Goal: Communication & Community: Answer question/provide support

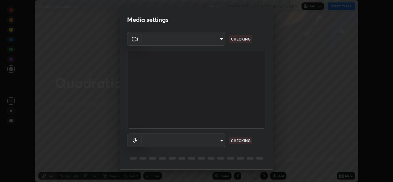
scroll to position [19, 0]
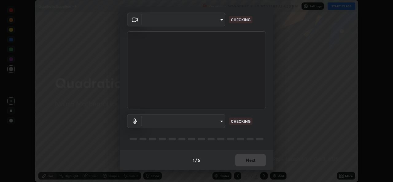
type input "de0b73f0980f6fa9b450921a8a2ec262589a733567298ed7cfed7de340c0f98a"
type input "ee5451cd7f557f866d24f5efd5cc95f4e676077231587f00bc09c28defbb90f9"
click at [263, 146] on div "Microphone (2- High Definition Audio Device) ee5451cd7f557f866d24f5efd5cc95f4e6…" at bounding box center [196, 129] width 139 height 41
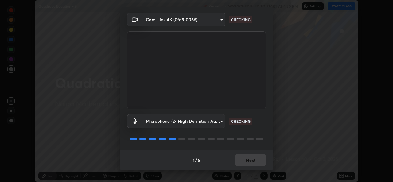
click at [260, 162] on div "1 / 5 Next" at bounding box center [197, 160] width 154 height 20
click at [259, 160] on div "1 / 5 Next" at bounding box center [197, 160] width 154 height 20
click at [260, 160] on div "1 / 5 Next" at bounding box center [197, 160] width 154 height 20
click at [256, 144] on div "Microphone (2- High Definition Audio Device) ee5451cd7f557f866d24f5efd5cc95f4e6…" at bounding box center [196, 129] width 139 height 41
click at [260, 158] on div "1 / 5 Next" at bounding box center [197, 160] width 154 height 20
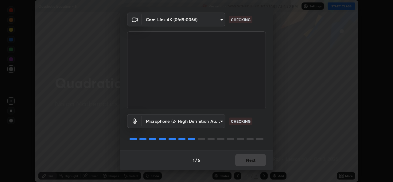
click at [261, 158] on div "1 / 5 Next" at bounding box center [197, 160] width 154 height 20
click at [265, 173] on div "Media settings Cam Link 4K (0fd9:0066) de0b73f0980f6fa9b450921a8a2ec262589a7335…" at bounding box center [196, 91] width 393 height 182
click at [263, 167] on div "1 / 5 Next" at bounding box center [197, 160] width 154 height 20
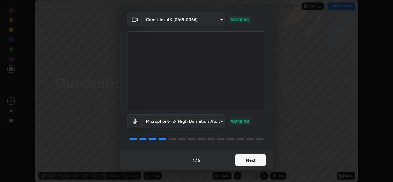
click at [262, 163] on button "Next" at bounding box center [250, 160] width 31 height 12
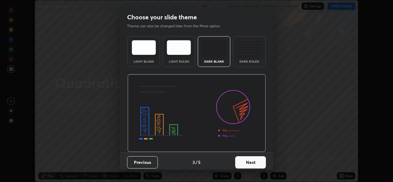
click at [262, 162] on button "Next" at bounding box center [250, 162] width 31 height 12
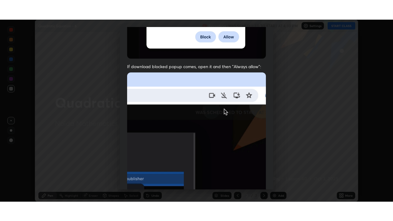
scroll to position [145, 0]
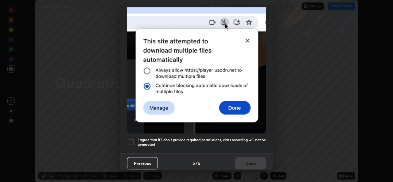
click at [253, 139] on h5 "I agree that if I don't provide required permissions, class recording will not …" at bounding box center [202, 143] width 128 height 10
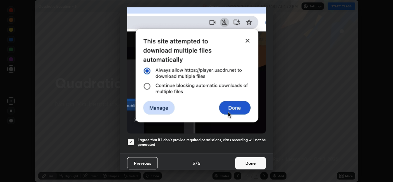
click at [255, 158] on button "Done" at bounding box center [250, 163] width 31 height 12
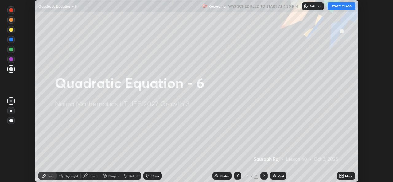
click at [346, 175] on div "More" at bounding box center [349, 175] width 8 height 3
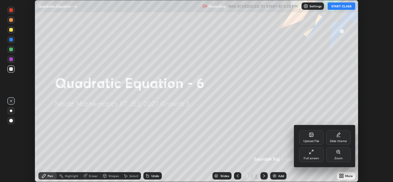
click at [314, 158] on div "Full screen" at bounding box center [311, 158] width 15 height 3
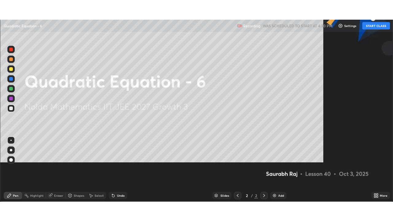
scroll to position [221, 393]
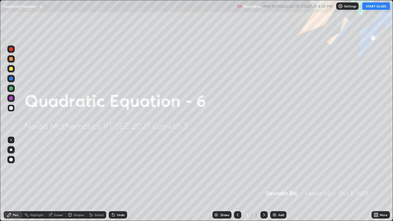
click at [372, 8] on button "START CLASS" at bounding box center [376, 5] width 28 height 7
click at [283, 182] on div "Add" at bounding box center [281, 214] width 6 height 3
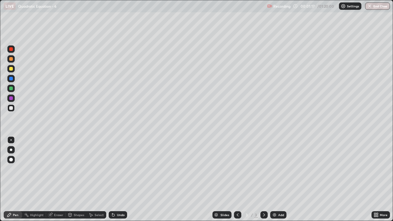
click at [11, 69] on div at bounding box center [11, 69] width 4 height 4
click at [118, 182] on div "Undo" at bounding box center [121, 214] width 8 height 3
click at [116, 182] on div "Undo" at bounding box center [118, 214] width 18 height 7
click at [115, 182] on div "Undo" at bounding box center [118, 214] width 18 height 7
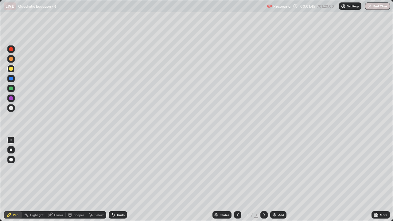
click at [93, 182] on icon at bounding box center [90, 215] width 5 height 5
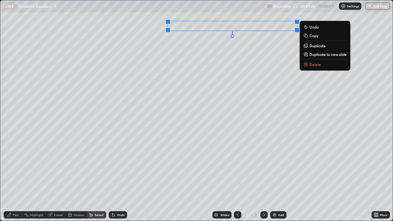
click at [219, 54] on div "0 ° Undo Copy Duplicate Duplicate to new slide Delete" at bounding box center [196, 110] width 392 height 221
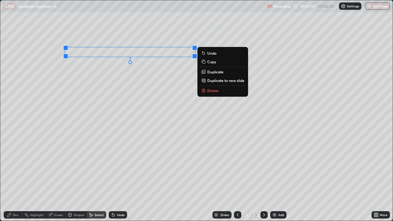
click at [70, 108] on div "0 ° Undo Copy Duplicate Duplicate to new slide Delete" at bounding box center [196, 110] width 392 height 221
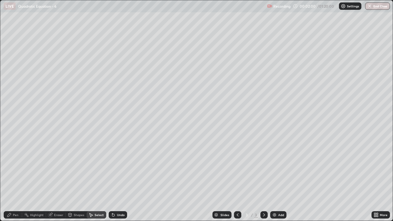
click at [16, 182] on div "Pen" at bounding box center [13, 214] width 18 height 7
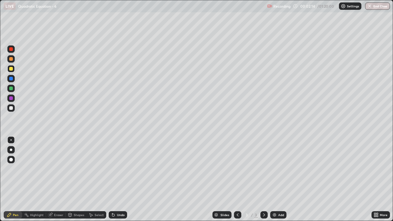
click at [117, 182] on div "Undo" at bounding box center [121, 214] width 8 height 3
click at [100, 182] on div "Select" at bounding box center [99, 214] width 9 height 3
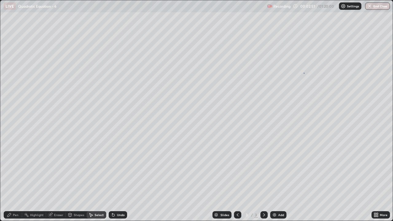
click at [304, 73] on div "0 ° Undo Copy Duplicate Duplicate to new slide Delete" at bounding box center [196, 110] width 392 height 221
click at [12, 182] on div "Pen" at bounding box center [13, 214] width 18 height 7
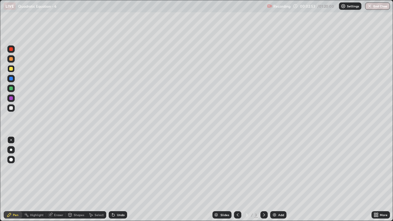
click at [14, 106] on div at bounding box center [10, 107] width 7 height 7
click at [118, 182] on div "Undo" at bounding box center [121, 214] width 8 height 3
click at [114, 182] on icon at bounding box center [113, 215] width 5 height 5
click at [98, 182] on div "Select" at bounding box center [99, 214] width 9 height 3
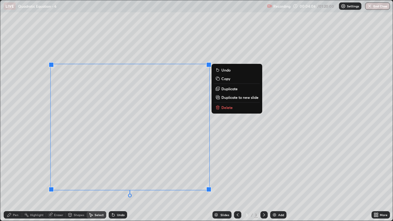
click at [6, 182] on div "Pen" at bounding box center [13, 214] width 18 height 7
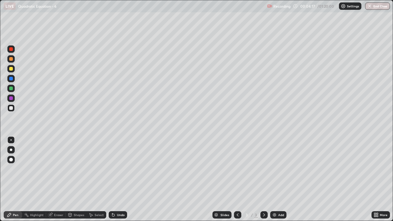
click at [122, 182] on div "Undo" at bounding box center [121, 214] width 8 height 3
click at [118, 182] on div "Undo" at bounding box center [118, 214] width 18 height 7
click at [121, 182] on div "Undo" at bounding box center [118, 214] width 18 height 7
click at [97, 182] on div "Select" at bounding box center [99, 214] width 9 height 3
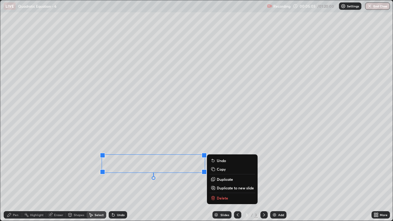
click at [221, 182] on p "Delete" at bounding box center [222, 198] width 11 height 5
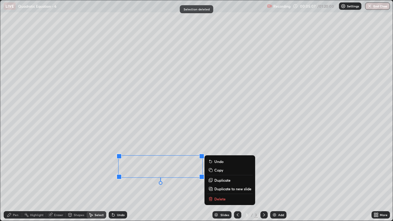
click at [215, 182] on p "Delete" at bounding box center [219, 199] width 11 height 5
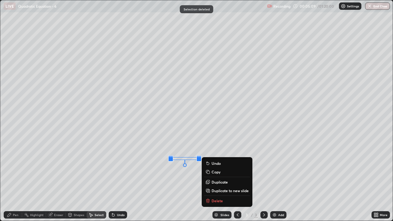
click at [218, 182] on p "Delete" at bounding box center [217, 200] width 11 height 5
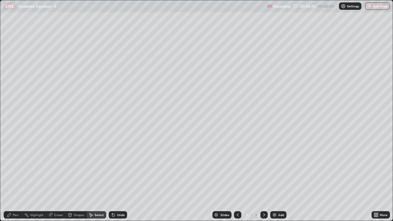
click at [17, 182] on div "Pen" at bounding box center [13, 214] width 18 height 7
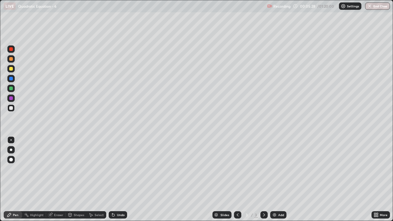
click at [118, 182] on div "Undo" at bounding box center [118, 214] width 18 height 7
click at [119, 182] on div "Undo" at bounding box center [121, 214] width 8 height 3
click at [96, 182] on div "Select" at bounding box center [99, 214] width 9 height 3
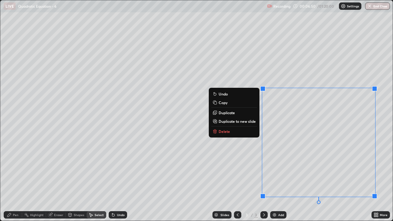
click at [236, 129] on button "Delete" at bounding box center [234, 131] width 46 height 7
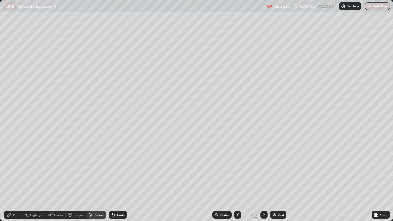
click at [17, 182] on div "Pen" at bounding box center [13, 214] width 18 height 7
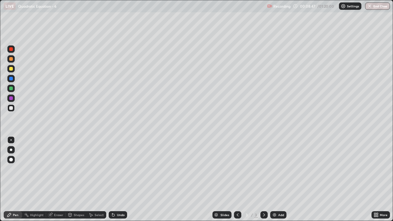
click at [58, 182] on div "Eraser" at bounding box center [58, 214] width 9 height 3
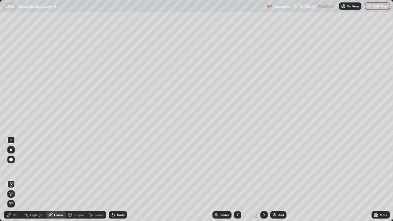
click at [15, 182] on div "Pen" at bounding box center [16, 214] width 6 height 3
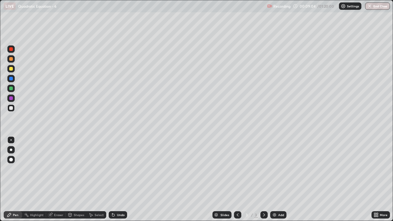
click at [100, 182] on div "Select" at bounding box center [99, 214] width 9 height 3
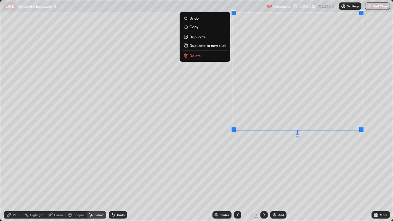
click at [340, 144] on div "0 ° Undo Copy Duplicate Duplicate to new slide Delete" at bounding box center [196, 110] width 392 height 221
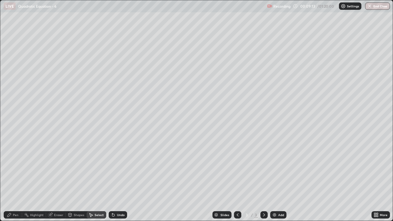
click at [17, 182] on div "Pen" at bounding box center [13, 214] width 18 height 7
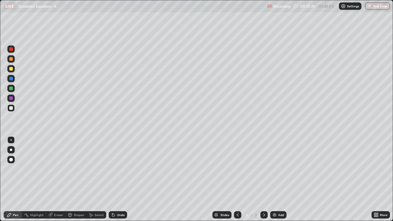
click at [280, 182] on div "Add" at bounding box center [278, 214] width 16 height 7
click at [12, 69] on div at bounding box center [11, 69] width 4 height 4
click at [11, 108] on div at bounding box center [11, 108] width 4 height 4
click at [116, 182] on div "Undo" at bounding box center [118, 214] width 18 height 7
click at [120, 182] on div "Undo" at bounding box center [121, 214] width 8 height 3
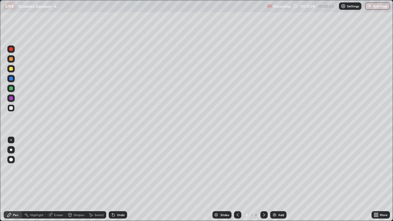
click at [118, 182] on div "Undo" at bounding box center [118, 214] width 18 height 7
click at [122, 182] on div "Undo" at bounding box center [118, 214] width 18 height 7
click at [56, 182] on div "Eraser" at bounding box center [56, 214] width 20 height 7
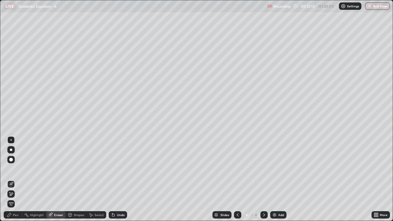
click at [18, 182] on div "Pen" at bounding box center [13, 214] width 18 height 7
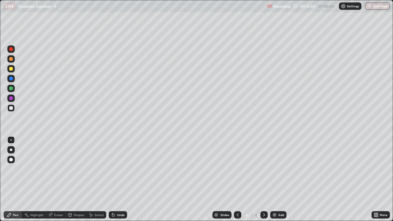
click at [57, 182] on div "Eraser" at bounding box center [56, 214] width 20 height 7
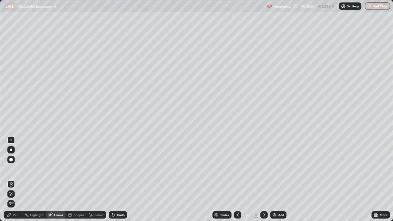
click at [79, 182] on div "Shapes" at bounding box center [76, 214] width 21 height 7
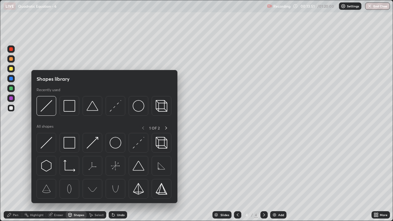
click at [93, 182] on icon at bounding box center [90, 215] width 5 height 5
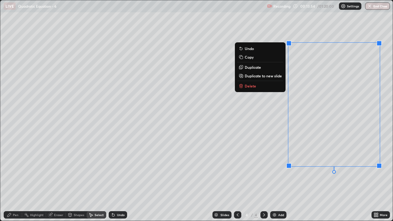
click at [255, 85] on p "Delete" at bounding box center [250, 86] width 11 height 5
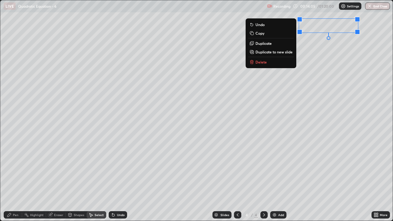
click at [317, 24] on div "0 ° Undo Copy Duplicate Duplicate to new slide Delete" at bounding box center [196, 110] width 392 height 221
click at [315, 24] on div "0 ° Undo Copy Duplicate Duplicate to new slide Delete" at bounding box center [196, 110] width 392 height 221
click at [301, 59] on div "0 ° Undo Copy Duplicate Duplicate to new slide Delete" at bounding box center [196, 110] width 392 height 221
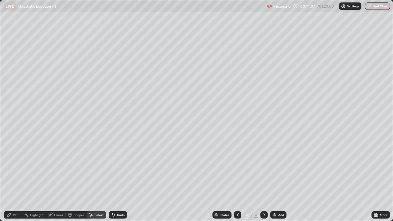
click at [15, 182] on div "Pen" at bounding box center [16, 214] width 6 height 3
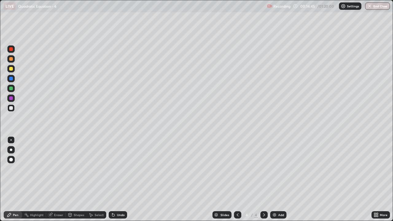
click at [125, 182] on div "Undo" at bounding box center [118, 214] width 18 height 7
click at [58, 182] on div "Eraser" at bounding box center [58, 214] width 9 height 3
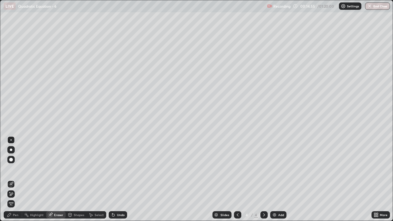
click at [8, 182] on icon at bounding box center [9, 215] width 4 height 4
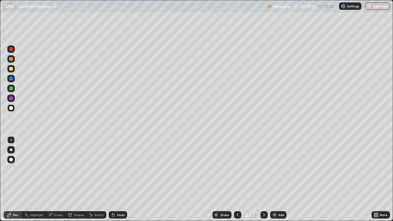
click at [53, 182] on div "Eraser" at bounding box center [56, 214] width 20 height 7
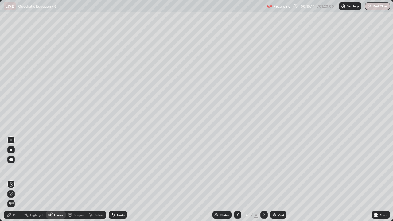
click at [14, 182] on div "Pen" at bounding box center [16, 214] width 6 height 3
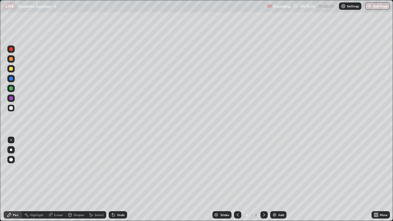
click at [117, 182] on div "Undo" at bounding box center [118, 214] width 18 height 7
click at [105, 182] on div "Select" at bounding box center [97, 214] width 20 height 7
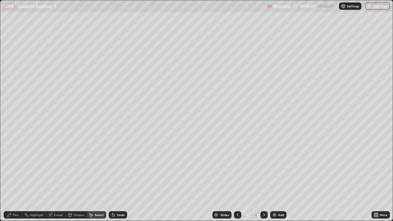
click at [112, 182] on icon at bounding box center [112, 213] width 1 height 1
click at [115, 182] on icon at bounding box center [113, 215] width 5 height 5
click at [12, 182] on div "Pen" at bounding box center [13, 214] width 18 height 7
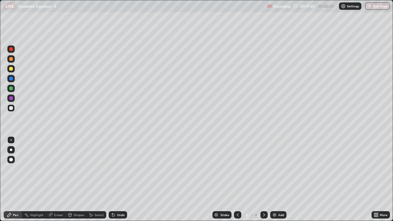
click at [278, 182] on div "Add" at bounding box center [281, 214] width 6 height 3
click at [11, 69] on div at bounding box center [11, 69] width 4 height 4
click at [12, 109] on div at bounding box center [11, 108] width 4 height 4
click at [116, 182] on div "Undo" at bounding box center [118, 214] width 18 height 7
click at [96, 182] on div "Select" at bounding box center [99, 214] width 9 height 3
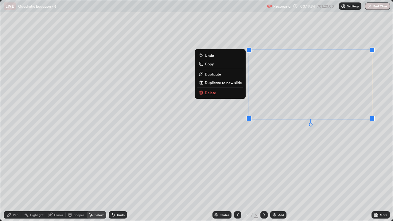
click at [221, 92] on button "Delete" at bounding box center [220, 92] width 46 height 7
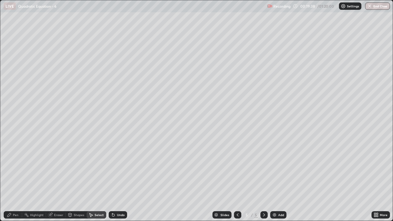
click at [11, 182] on icon at bounding box center [9, 215] width 5 height 5
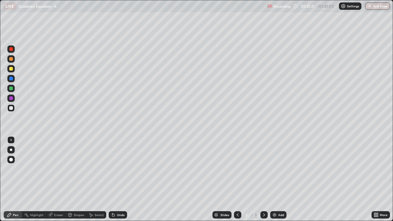
click at [119, 182] on div "Undo" at bounding box center [121, 214] width 8 height 3
click at [277, 182] on div "Add" at bounding box center [278, 214] width 16 height 7
click at [14, 71] on div at bounding box center [10, 68] width 7 height 7
click at [12, 106] on div at bounding box center [11, 108] width 4 height 4
click at [119, 182] on div "Undo" at bounding box center [121, 214] width 8 height 3
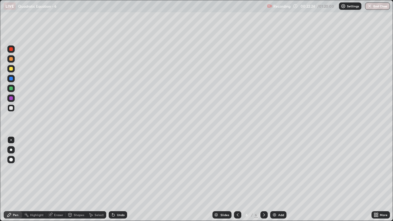
click at [119, 182] on div "Undo" at bounding box center [121, 214] width 8 height 3
click at [11, 68] on div at bounding box center [11, 69] width 4 height 4
click at [14, 182] on div "Pen" at bounding box center [13, 214] width 18 height 7
click at [12, 107] on div at bounding box center [11, 108] width 4 height 4
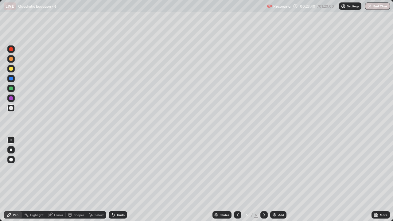
click at [14, 108] on div at bounding box center [10, 107] width 7 height 7
click at [234, 182] on div at bounding box center [237, 214] width 7 height 7
click at [263, 182] on div at bounding box center [263, 215] width 7 height 12
click at [62, 182] on div "Eraser" at bounding box center [58, 214] width 9 height 3
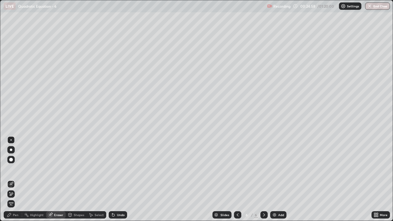
click at [18, 182] on div "Pen" at bounding box center [13, 214] width 18 height 7
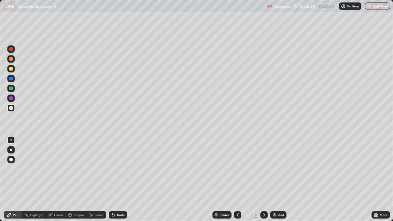
click at [99, 182] on div "Select" at bounding box center [99, 214] width 9 height 3
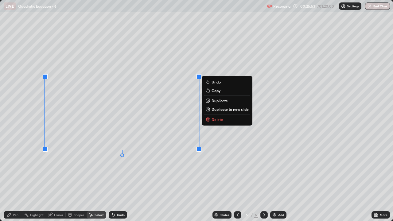
click at [187, 163] on div "0 ° Undo Copy Duplicate Duplicate to new slide Delete" at bounding box center [196, 110] width 392 height 221
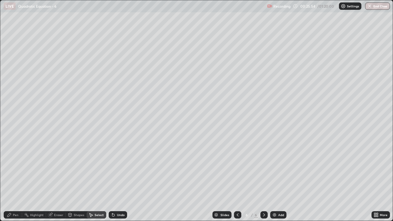
click at [12, 182] on div "Pen" at bounding box center [13, 214] width 18 height 7
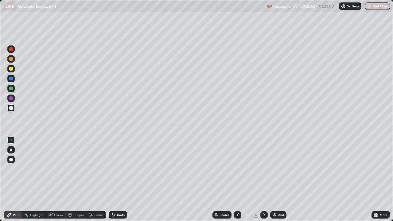
click at [114, 182] on icon at bounding box center [113, 215] width 5 height 5
click at [115, 182] on div "Undo" at bounding box center [118, 214] width 18 height 7
click at [55, 182] on div "Eraser" at bounding box center [56, 214] width 20 height 7
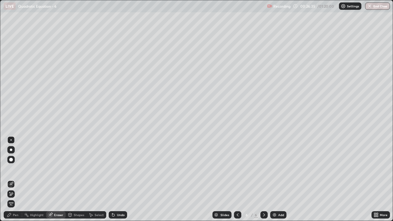
click at [19, 182] on div "Pen" at bounding box center [13, 214] width 18 height 7
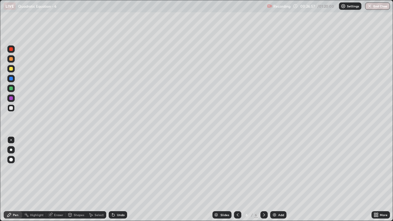
click at [116, 182] on div "Undo" at bounding box center [118, 214] width 18 height 7
click at [103, 182] on div "Select" at bounding box center [99, 214] width 9 height 3
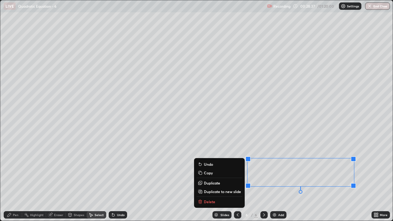
click at [15, 182] on div "Pen" at bounding box center [13, 214] width 18 height 7
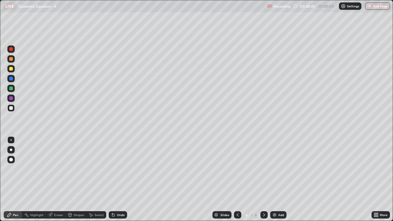
click at [119, 182] on div "Undo" at bounding box center [121, 214] width 8 height 3
click at [97, 182] on div "Select" at bounding box center [99, 214] width 9 height 3
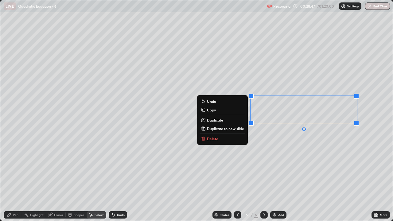
click at [314, 148] on div "0 ° Undo Copy Duplicate Duplicate to new slide Delete" at bounding box center [196, 110] width 392 height 221
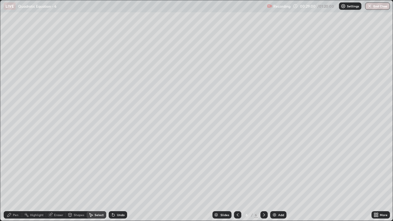
click at [12, 182] on div "Pen" at bounding box center [13, 214] width 18 height 7
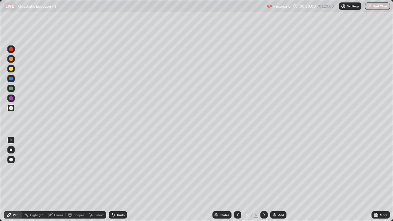
click at [281, 182] on div "Add" at bounding box center [281, 214] width 6 height 3
click at [237, 182] on div at bounding box center [237, 214] width 7 height 7
click at [265, 182] on icon at bounding box center [264, 215] width 5 height 5
click at [234, 182] on div at bounding box center [237, 215] width 7 height 12
click at [265, 182] on div at bounding box center [263, 214] width 7 height 7
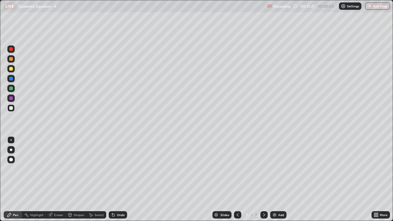
click at [237, 182] on icon at bounding box center [237, 215] width 5 height 5
click at [117, 182] on div "Undo" at bounding box center [121, 214] width 8 height 3
click at [116, 182] on div "Undo" at bounding box center [118, 214] width 18 height 7
click at [264, 182] on div at bounding box center [263, 214] width 7 height 7
click at [123, 182] on div "Undo" at bounding box center [121, 214] width 8 height 3
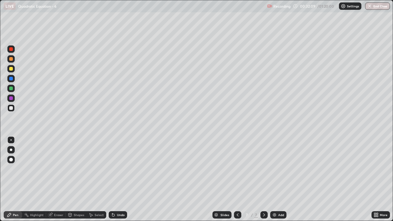
click at [236, 182] on icon at bounding box center [237, 215] width 5 height 5
click at [262, 182] on div at bounding box center [263, 214] width 7 height 7
click at [123, 182] on div "Undo" at bounding box center [121, 214] width 8 height 3
click at [238, 182] on div at bounding box center [237, 214] width 7 height 7
click at [263, 182] on icon at bounding box center [264, 215] width 5 height 5
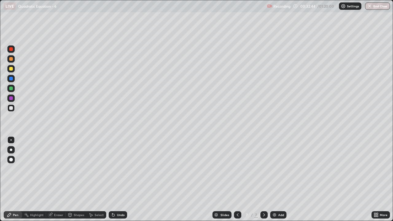
click at [98, 182] on div "Select" at bounding box center [99, 214] width 9 height 3
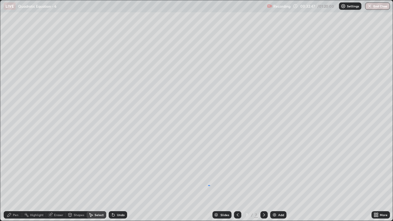
click at [208, 182] on div "0 ° Undo Copy Duplicate Duplicate to new slide Delete" at bounding box center [196, 110] width 392 height 221
click at [237, 182] on icon at bounding box center [238, 214] width 2 height 3
click at [217, 159] on div "0 ° Undo Copy Duplicate Duplicate to new slide Delete" at bounding box center [196, 110] width 392 height 221
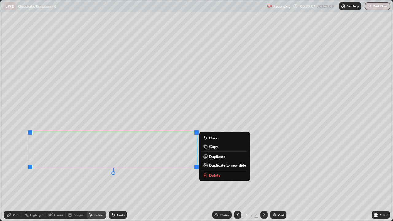
click at [252, 182] on div "0 ° Undo Copy Duplicate Duplicate to new slide Delete" at bounding box center [196, 110] width 392 height 221
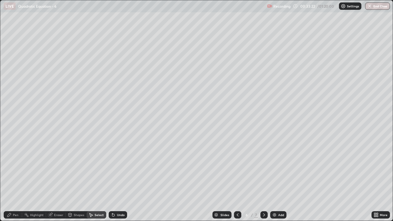
click at [263, 182] on icon at bounding box center [264, 214] width 2 height 3
click at [15, 182] on div "Pen" at bounding box center [16, 214] width 6 height 3
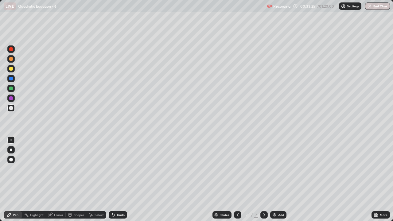
click at [11, 68] on div at bounding box center [11, 69] width 4 height 4
click at [101, 182] on div "Select" at bounding box center [99, 214] width 9 height 3
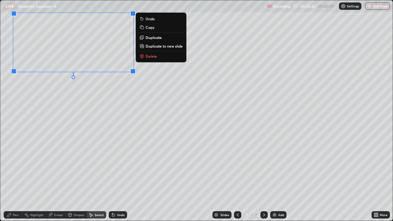
click at [95, 105] on div "0 ° Undo Copy Duplicate Duplicate to new slide Delete" at bounding box center [196, 110] width 392 height 221
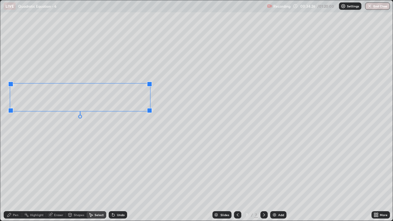
click at [127, 125] on div "0 ° Undo Copy Duplicate Duplicate to new slide Delete" at bounding box center [196, 110] width 392 height 221
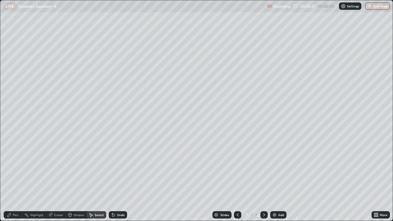
click at [16, 182] on div "Pen" at bounding box center [16, 214] width 6 height 3
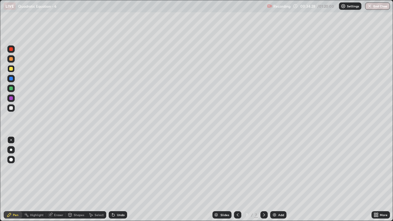
click at [14, 110] on div at bounding box center [10, 107] width 7 height 7
click at [119, 182] on div "Undo" at bounding box center [121, 214] width 8 height 3
click at [281, 182] on div "Add" at bounding box center [281, 214] width 6 height 3
click at [240, 182] on div at bounding box center [237, 214] width 7 height 7
click at [264, 182] on icon at bounding box center [264, 215] width 5 height 5
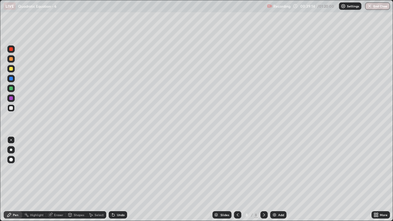
click at [237, 182] on icon at bounding box center [237, 215] width 5 height 5
click at [102, 182] on div "Select" at bounding box center [99, 214] width 9 height 3
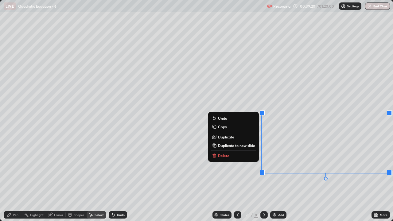
click at [238, 145] on p "Duplicate to new slide" at bounding box center [236, 145] width 37 height 5
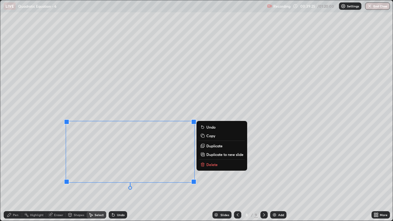
click at [213, 137] on p "Copy" at bounding box center [210, 135] width 9 height 5
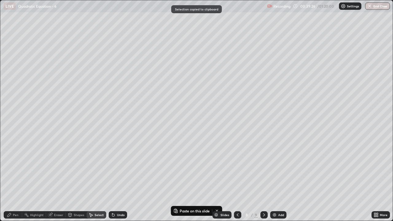
click at [263, 182] on icon at bounding box center [264, 214] width 2 height 3
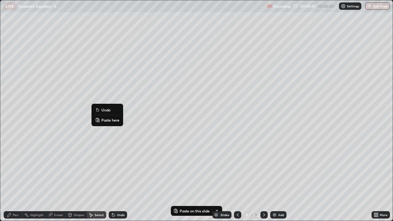
click at [111, 120] on p "Paste here" at bounding box center [110, 120] width 18 height 5
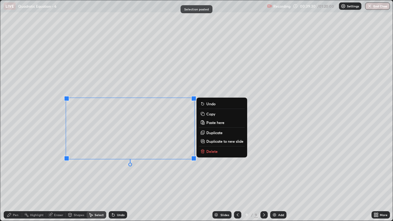
click at [92, 177] on div "0 ° Undo Copy Paste here Duplicate Duplicate to new slide Delete" at bounding box center [196, 110] width 392 height 221
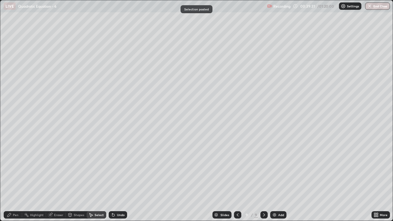
click at [57, 182] on div "Eraser" at bounding box center [58, 214] width 9 height 3
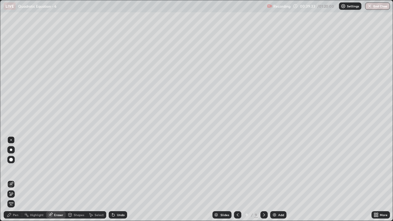
click at [14, 182] on div "Pen" at bounding box center [13, 214] width 18 height 7
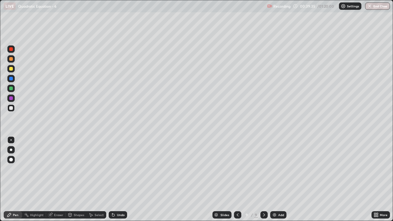
click at [234, 182] on div at bounding box center [237, 214] width 7 height 7
click at [96, 182] on div "Select" at bounding box center [99, 214] width 9 height 3
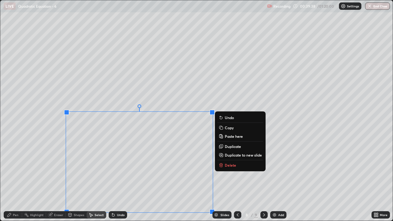
click at [233, 167] on p "Delete" at bounding box center [230, 165] width 11 height 5
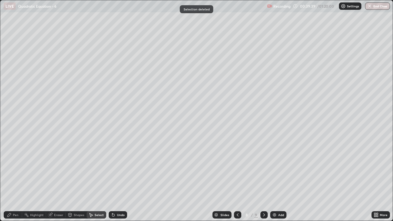
click at [237, 182] on icon at bounding box center [238, 214] width 2 height 3
click at [264, 182] on icon at bounding box center [264, 215] width 5 height 5
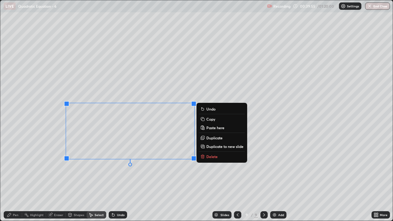
click at [213, 117] on p "Copy" at bounding box center [210, 119] width 9 height 5
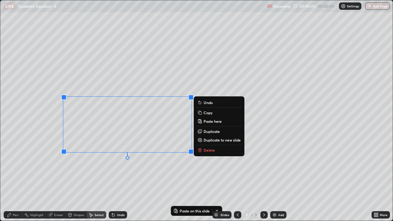
click at [120, 182] on div "Undo" at bounding box center [118, 214] width 18 height 7
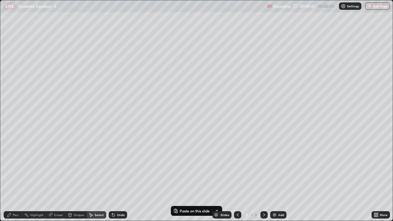
click at [58, 182] on div "Eraser" at bounding box center [58, 214] width 9 height 3
click at [14, 182] on div "Pen" at bounding box center [13, 214] width 18 height 7
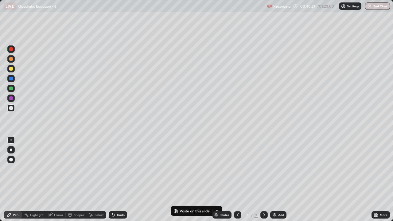
click at [240, 182] on div at bounding box center [237, 214] width 7 height 7
click at [237, 182] on icon at bounding box center [237, 215] width 5 height 5
click at [265, 182] on icon at bounding box center [264, 215] width 5 height 5
click at [263, 182] on icon at bounding box center [264, 215] width 5 height 5
click at [273, 182] on div "Add" at bounding box center [278, 214] width 16 height 7
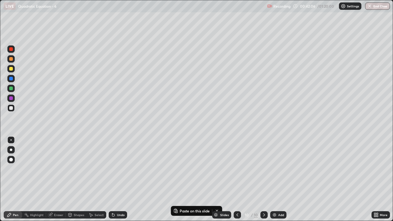
click at [14, 71] on div at bounding box center [10, 68] width 7 height 7
click at [12, 108] on div at bounding box center [11, 108] width 4 height 4
click at [100, 182] on div "Select" at bounding box center [99, 214] width 9 height 3
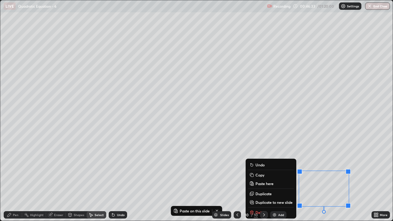
click at [263, 182] on button "Paste here" at bounding box center [271, 183] width 46 height 7
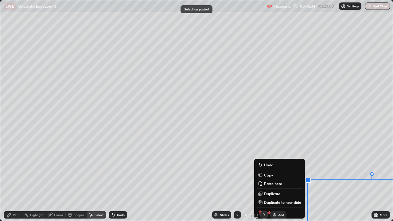
click at [248, 182] on div "0 ° Undo Copy Paste here Duplicate Duplicate to new slide Delete" at bounding box center [196, 110] width 392 height 221
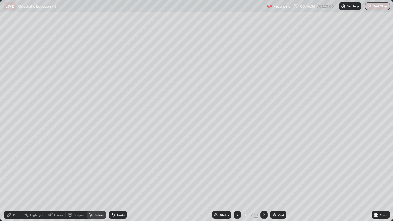
click at [117, 182] on div "Undo" at bounding box center [121, 214] width 8 height 3
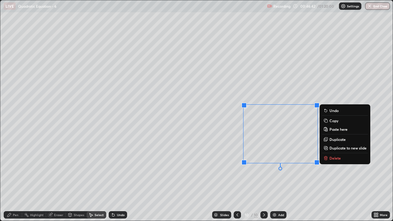
click at [255, 177] on div "0 ° Undo Copy Paste here Duplicate Duplicate to new slide Delete" at bounding box center [196, 110] width 392 height 221
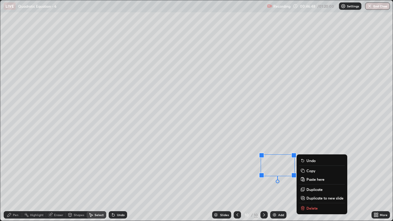
click at [118, 182] on div "Undo" at bounding box center [121, 214] width 8 height 3
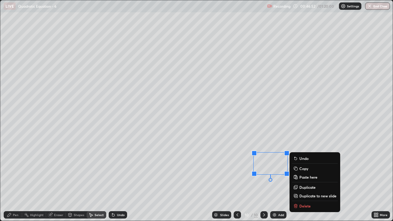
click at [15, 182] on div "Pen" at bounding box center [16, 214] width 6 height 3
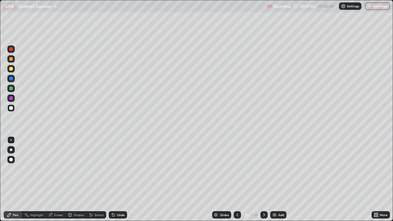
click at [102, 182] on div "Select" at bounding box center [99, 214] width 9 height 3
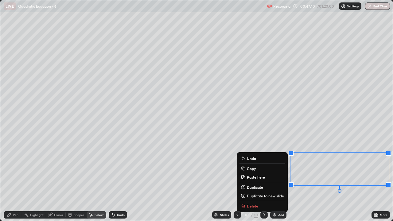
click at [183, 182] on div "0 ° Undo Copy Paste here Duplicate Duplicate to new slide Delete" at bounding box center [196, 110] width 392 height 221
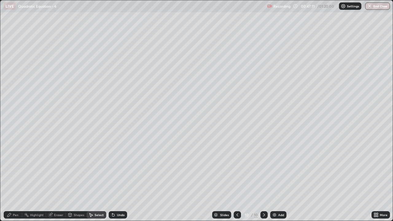
click at [19, 182] on div "Pen" at bounding box center [13, 214] width 18 height 7
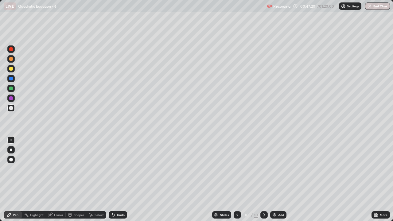
click at [118, 182] on div "Undo" at bounding box center [118, 214] width 18 height 7
click at [99, 182] on div "Select" at bounding box center [97, 214] width 20 height 7
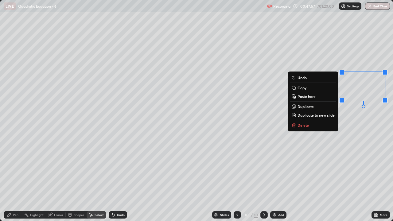
click at [310, 107] on p "Duplicate" at bounding box center [306, 106] width 16 height 5
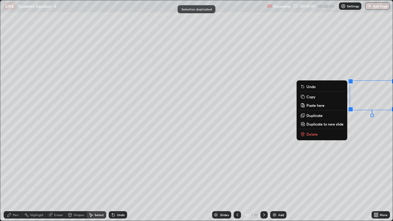
click at [313, 134] on p "Delete" at bounding box center [312, 134] width 11 height 5
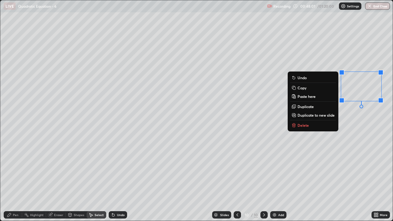
click at [359, 123] on div "0 ° Undo Copy Paste here Duplicate Duplicate to new slide Delete" at bounding box center [196, 110] width 392 height 221
click at [316, 114] on p "Duplicate to new slide" at bounding box center [316, 115] width 37 height 5
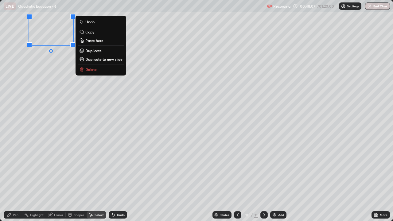
click at [16, 182] on div "Pen" at bounding box center [16, 214] width 6 height 3
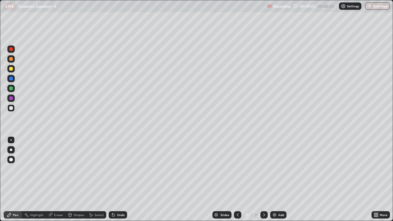
click at [240, 182] on div at bounding box center [237, 214] width 7 height 7
click at [264, 182] on icon at bounding box center [264, 215] width 5 height 5
click at [237, 182] on icon at bounding box center [237, 215] width 5 height 5
click at [264, 182] on icon at bounding box center [264, 215] width 5 height 5
click at [236, 182] on div at bounding box center [237, 215] width 7 height 12
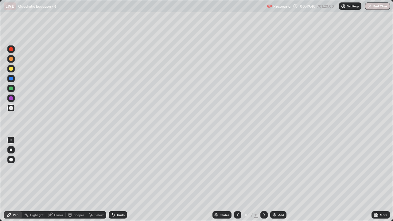
click at [264, 182] on icon at bounding box center [264, 214] width 2 height 3
click at [13, 68] on div at bounding box center [11, 69] width 4 height 4
click at [237, 182] on icon at bounding box center [237, 215] width 5 height 5
click at [265, 182] on icon at bounding box center [264, 215] width 5 height 5
click at [14, 88] on div at bounding box center [10, 88] width 7 height 7
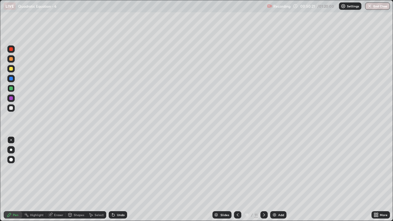
click at [236, 182] on icon at bounding box center [237, 215] width 5 height 5
click at [264, 182] on icon at bounding box center [264, 215] width 5 height 5
click at [275, 182] on img at bounding box center [274, 215] width 5 height 5
click at [11, 68] on div at bounding box center [11, 69] width 4 height 4
click at [237, 182] on icon at bounding box center [237, 215] width 5 height 5
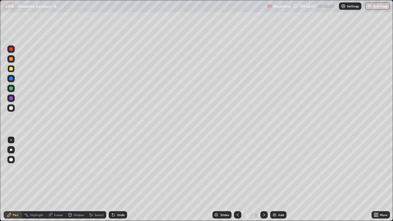
click at [240, 182] on div at bounding box center [237, 214] width 7 height 7
click at [238, 182] on icon at bounding box center [237, 215] width 5 height 5
click at [237, 182] on icon at bounding box center [238, 214] width 2 height 3
click at [237, 182] on icon at bounding box center [237, 215] width 5 height 5
click at [236, 182] on icon at bounding box center [237, 215] width 5 height 5
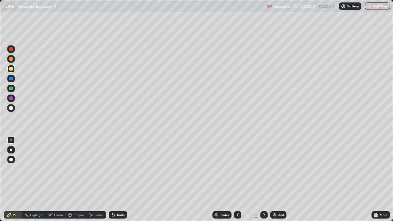
click at [237, 182] on div at bounding box center [237, 214] width 7 height 7
click at [263, 182] on icon at bounding box center [264, 215] width 5 height 5
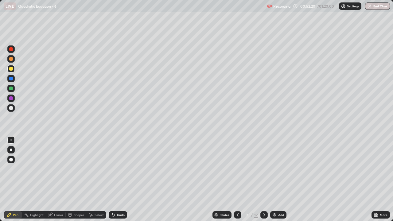
click at [264, 182] on icon at bounding box center [264, 215] width 5 height 5
click at [265, 182] on div at bounding box center [263, 214] width 7 height 7
click at [263, 182] on icon at bounding box center [264, 215] width 5 height 5
click at [265, 182] on div at bounding box center [263, 214] width 7 height 7
click at [11, 107] on div at bounding box center [11, 108] width 4 height 4
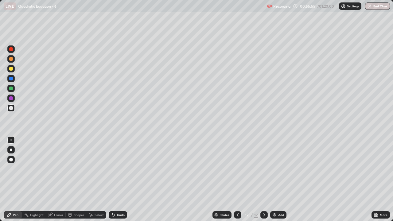
click at [13, 108] on div at bounding box center [10, 107] width 7 height 7
click at [125, 182] on div "Undo" at bounding box center [118, 214] width 18 height 7
click at [278, 182] on div "Add" at bounding box center [278, 214] width 16 height 7
click at [238, 182] on icon at bounding box center [237, 215] width 5 height 5
click at [272, 182] on img at bounding box center [274, 215] width 5 height 5
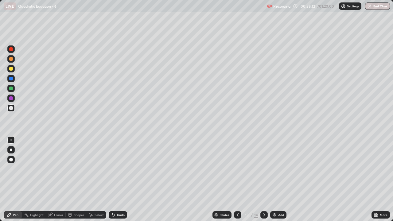
click at [12, 71] on div at bounding box center [10, 68] width 7 height 7
click at [10, 109] on div at bounding box center [11, 108] width 4 height 4
click at [122, 182] on div "Undo" at bounding box center [121, 214] width 8 height 3
click at [123, 182] on div "Undo" at bounding box center [121, 214] width 8 height 3
click at [98, 182] on div "Select" at bounding box center [97, 214] width 20 height 7
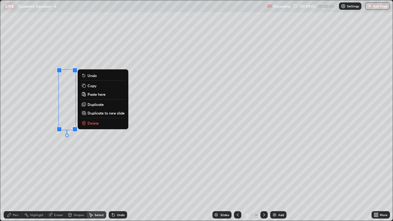
click at [59, 175] on div "0 ° Undo Copy Paste here Duplicate Duplicate to new slide Delete" at bounding box center [196, 110] width 392 height 221
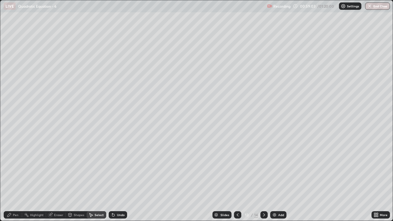
click at [60, 182] on div "Eraser" at bounding box center [58, 214] width 9 height 3
click at [13, 182] on div "Pen" at bounding box center [16, 214] width 6 height 3
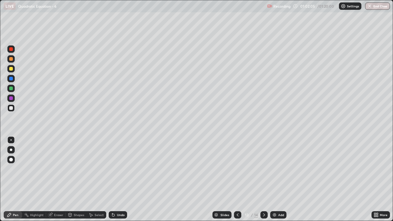
click at [60, 182] on div "Eraser" at bounding box center [56, 214] width 20 height 7
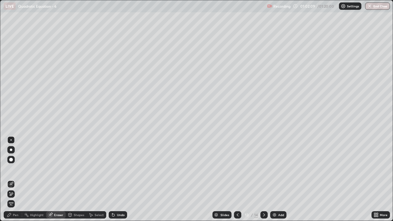
click at [20, 182] on div "Pen" at bounding box center [13, 214] width 18 height 7
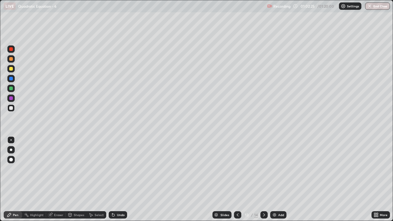
click at [276, 182] on img at bounding box center [274, 215] width 5 height 5
click at [118, 182] on div "Undo" at bounding box center [121, 214] width 8 height 3
click at [10, 88] on div at bounding box center [11, 89] width 4 height 4
click at [13, 108] on div at bounding box center [10, 107] width 7 height 7
click at [57, 182] on div "Eraser" at bounding box center [58, 214] width 9 height 3
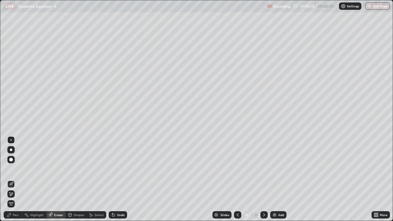
click at [17, 182] on div "Pen" at bounding box center [16, 214] width 6 height 3
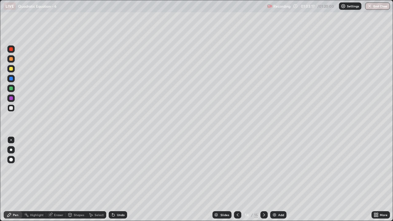
click at [115, 182] on div "Undo" at bounding box center [118, 214] width 18 height 7
click at [93, 182] on div "Select" at bounding box center [97, 214] width 20 height 7
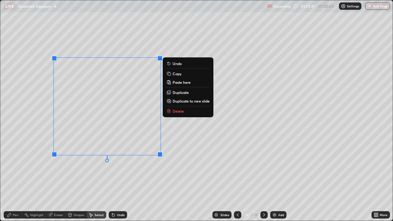
click at [178, 112] on p "Delete" at bounding box center [178, 111] width 11 height 5
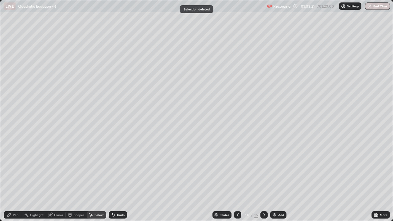
click at [8, 182] on icon at bounding box center [9, 215] width 4 height 4
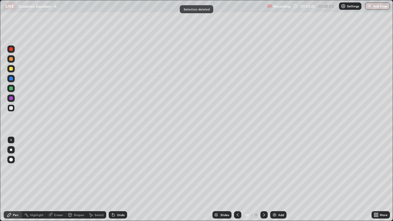
click at [9, 89] on div at bounding box center [11, 89] width 4 height 4
click at [119, 182] on div "Undo" at bounding box center [121, 214] width 8 height 3
click at [11, 109] on div at bounding box center [11, 108] width 4 height 4
click at [11, 88] on div at bounding box center [11, 89] width 4 height 4
click at [14, 105] on div at bounding box center [10, 107] width 7 height 7
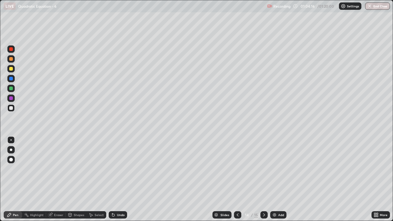
click at [11, 89] on div at bounding box center [11, 89] width 4 height 4
click at [12, 107] on div at bounding box center [11, 108] width 4 height 4
click at [240, 182] on div at bounding box center [237, 214] width 7 height 7
click at [264, 182] on icon at bounding box center [264, 215] width 5 height 5
click at [123, 182] on div "Undo" at bounding box center [121, 214] width 8 height 3
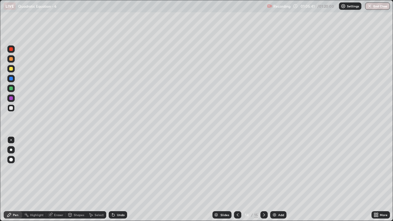
click at [97, 182] on div "Select" at bounding box center [99, 214] width 9 height 3
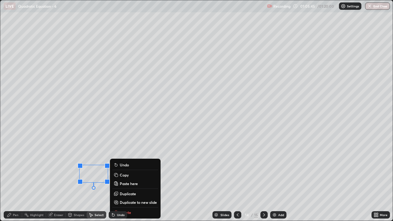
click at [64, 155] on div "0 ° Undo Copy Paste here Duplicate Duplicate to new slide Delete" at bounding box center [196, 110] width 392 height 221
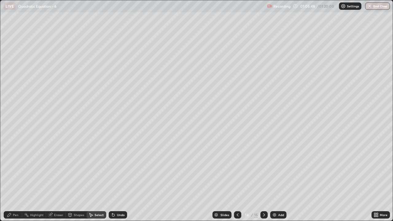
click at [10, 182] on icon at bounding box center [9, 215] width 5 height 5
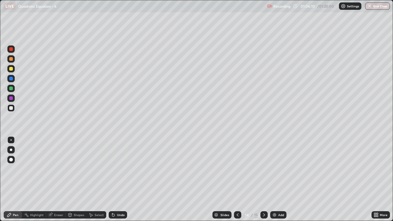
click at [100, 182] on div "Select" at bounding box center [99, 214] width 9 height 3
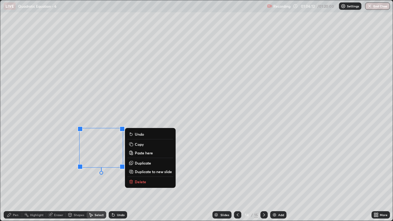
click at [116, 182] on div "0 ° Undo Copy Paste here Duplicate Duplicate to new slide Delete" at bounding box center [196, 110] width 392 height 221
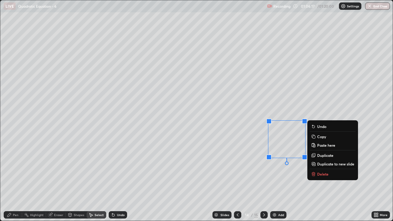
click at [283, 176] on div "0 ° Undo Copy Paste here Duplicate Duplicate to new slide Delete" at bounding box center [196, 110] width 392 height 221
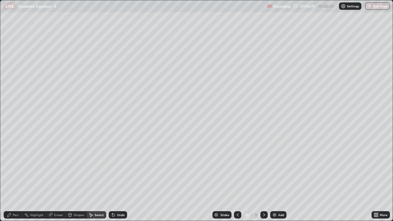
click at [18, 182] on div "Pen" at bounding box center [13, 214] width 18 height 7
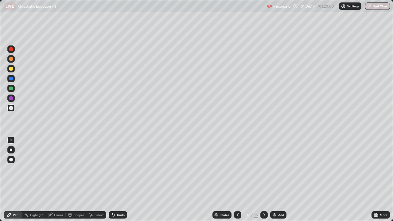
click at [11, 88] on div at bounding box center [11, 89] width 4 height 4
click at [11, 70] on div at bounding box center [11, 69] width 4 height 4
click at [120, 182] on div "Undo" at bounding box center [121, 214] width 8 height 3
click at [122, 182] on div "Undo" at bounding box center [121, 214] width 8 height 3
click at [223, 182] on div "Slides" at bounding box center [222, 214] width 19 height 7
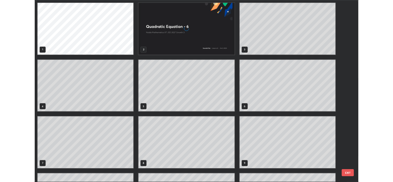
scroll to position [219, 389]
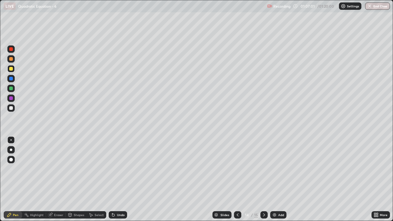
click at [99, 182] on div "Select" at bounding box center [97, 214] width 20 height 7
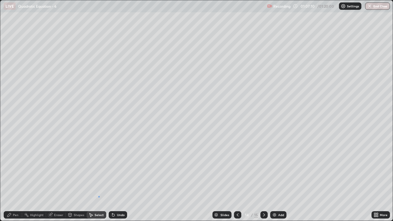
click at [99, 182] on div "0 ° Undo Copy Paste here Duplicate Duplicate to new slide Delete" at bounding box center [196, 110] width 392 height 221
click at [53, 182] on div "Eraser" at bounding box center [56, 214] width 20 height 7
click at [12, 182] on div "Pen" at bounding box center [13, 214] width 18 height 7
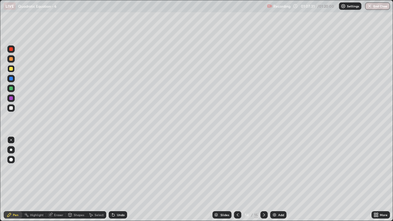
click at [122, 182] on div "Undo" at bounding box center [121, 214] width 8 height 3
click at [120, 182] on div "Undo" at bounding box center [121, 214] width 8 height 3
click at [79, 182] on div "Shapes" at bounding box center [76, 214] width 21 height 7
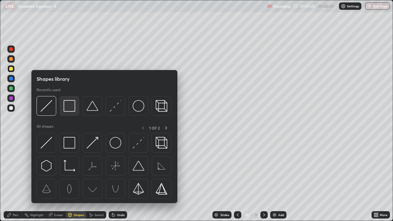
click at [74, 115] on div at bounding box center [70, 106] width 20 height 20
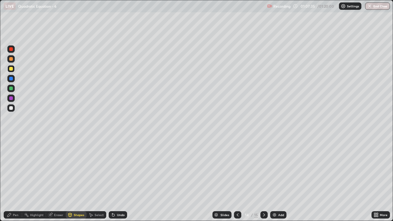
click at [11, 108] on div at bounding box center [11, 108] width 4 height 4
click at [112, 182] on icon at bounding box center [113, 215] width 2 height 2
click at [119, 182] on div "Undo" at bounding box center [121, 214] width 8 height 3
click at [99, 182] on div "Select" at bounding box center [99, 214] width 9 height 3
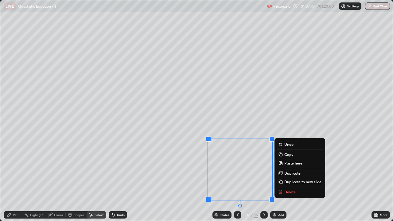
click at [153, 182] on div "0 ° Undo Copy Paste here Duplicate Duplicate to new slide Delete" at bounding box center [196, 110] width 392 height 221
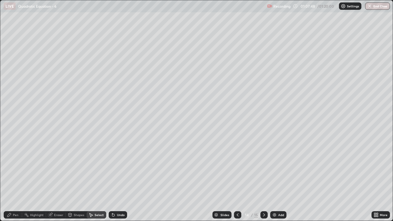
click at [58, 182] on div "Eraser" at bounding box center [58, 214] width 9 height 3
click at [16, 182] on div "Pen" at bounding box center [16, 214] width 6 height 3
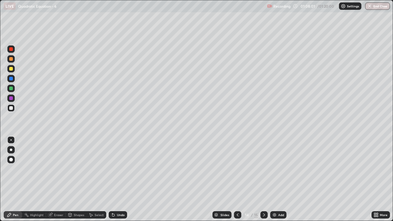
click at [8, 70] on div at bounding box center [10, 68] width 7 height 7
click at [72, 182] on icon at bounding box center [70, 215] width 5 height 5
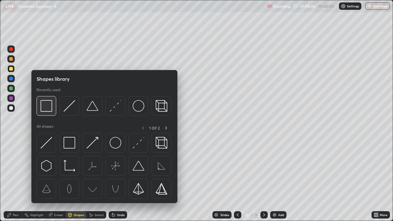
click at [49, 113] on div at bounding box center [47, 106] width 20 height 20
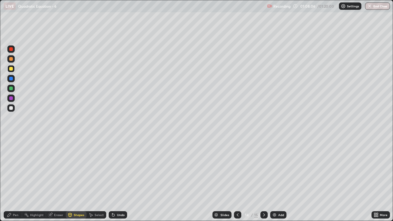
click at [10, 88] on div at bounding box center [11, 89] width 4 height 4
click at [120, 182] on div "Undo" at bounding box center [121, 214] width 8 height 3
click at [119, 182] on div "Undo" at bounding box center [121, 214] width 8 height 3
click at [122, 182] on div "Undo" at bounding box center [118, 214] width 18 height 7
click at [277, 182] on div "Add" at bounding box center [278, 214] width 16 height 7
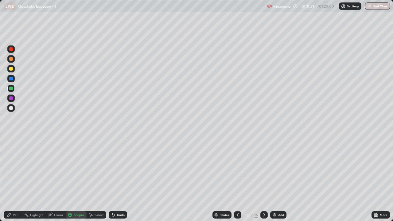
click at [19, 182] on div "Pen" at bounding box center [13, 214] width 18 height 7
click at [11, 89] on div at bounding box center [11, 89] width 4 height 4
click at [12, 106] on div at bounding box center [10, 107] width 7 height 7
click at [65, 182] on div at bounding box center [65, 215] width 0 height 5
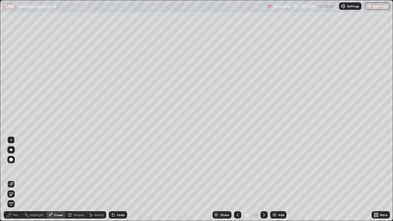
click at [14, 182] on div "Pen" at bounding box center [16, 214] width 6 height 3
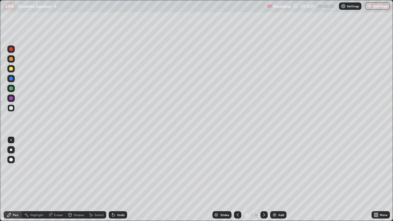
click at [13, 69] on div at bounding box center [11, 69] width 4 height 4
click at [12, 108] on div at bounding box center [11, 108] width 4 height 4
click at [12, 69] on div at bounding box center [11, 69] width 4 height 4
click at [124, 182] on div "Undo" at bounding box center [118, 214] width 18 height 7
click at [123, 182] on div "Undo" at bounding box center [118, 214] width 18 height 7
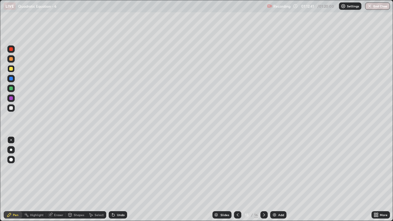
click at [123, 182] on div "Undo" at bounding box center [118, 214] width 18 height 7
click at [123, 182] on div "Undo" at bounding box center [121, 214] width 8 height 3
click at [122, 182] on div "Undo" at bounding box center [121, 214] width 8 height 3
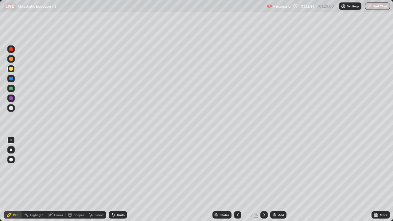
click at [10, 107] on div at bounding box center [11, 108] width 4 height 4
click at [12, 70] on div at bounding box center [11, 69] width 4 height 4
click at [12, 111] on div at bounding box center [10, 107] width 7 height 7
click at [12, 87] on div at bounding box center [11, 89] width 4 height 4
click at [80, 182] on div "Shapes" at bounding box center [76, 214] width 21 height 7
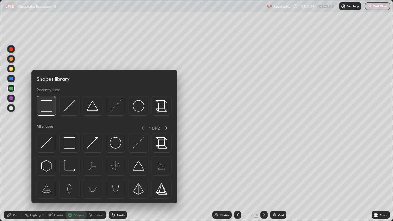
click at [49, 109] on img at bounding box center [47, 106] width 12 height 12
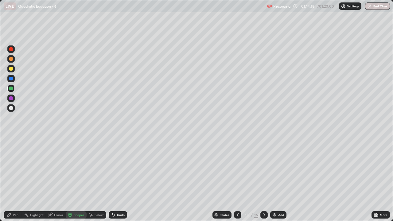
click at [119, 182] on div "Undo" at bounding box center [121, 214] width 8 height 3
click at [374, 7] on button "End Class" at bounding box center [378, 5] width 24 height 7
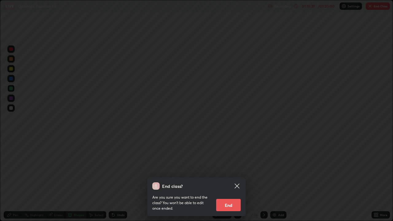
click at [235, 182] on button "End" at bounding box center [228, 205] width 25 height 12
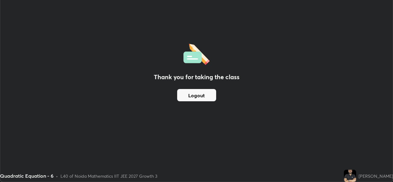
scroll to position [30530, 30319]
